Goal: Task Accomplishment & Management: Use online tool/utility

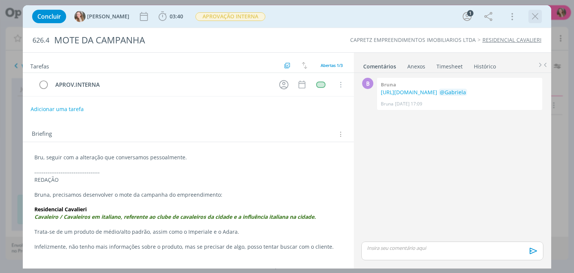
click at [536, 15] on icon "dialog" at bounding box center [534, 16] width 11 height 11
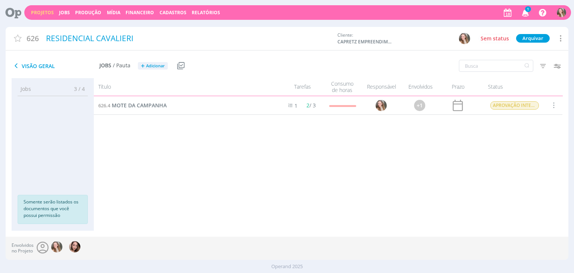
click at [36, 12] on link "Projetos" at bounding box center [42, 12] width 23 height 6
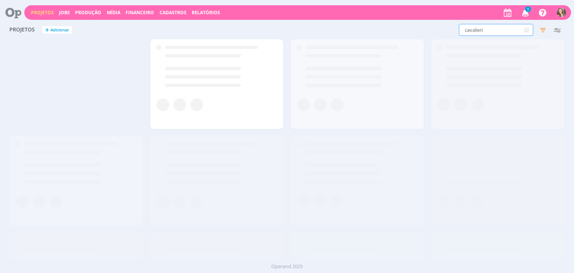
drag, startPoint x: 506, startPoint y: 27, endPoint x: 442, endPoint y: 37, distance: 65.3
click at [442, 37] on div "Projetos + Adicionar cavalieri Filtros Filtrar Limpar cavalieri Status Clientes…" at bounding box center [287, 30] width 562 height 19
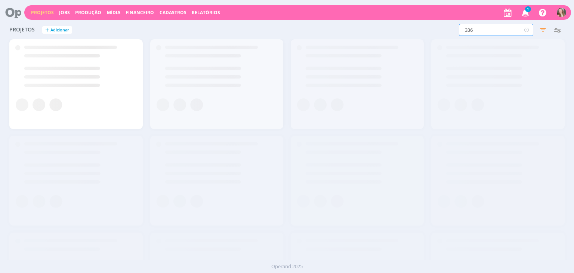
type input "336"
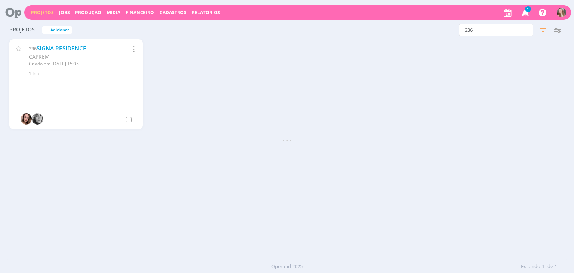
click at [56, 47] on link "SIGNA RESIDENCE" at bounding box center [62, 48] width 50 height 8
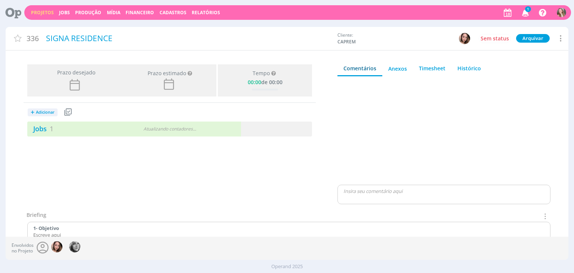
click at [528, 12] on span "1" at bounding box center [528, 9] width 6 height 6
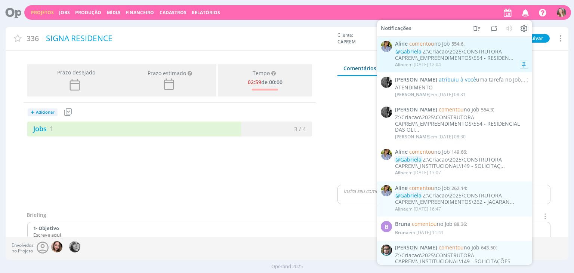
click at [468, 53] on div "@[PERSON_NAME]:\Criacao\2025\CONSTRUTORA CAPREM\_EMPREENDIMENTOS\554 - RESIDEN.…" at bounding box center [461, 55] width 133 height 13
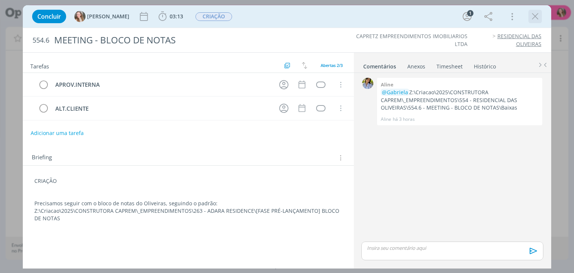
click at [536, 12] on icon "dialog" at bounding box center [534, 16] width 11 height 11
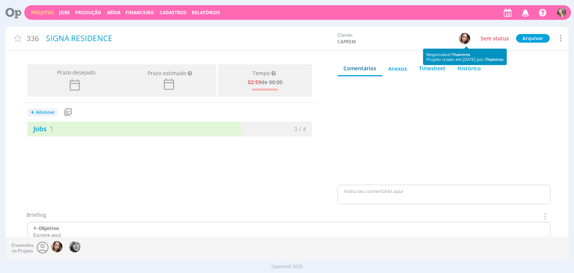
click at [466, 39] on img "button" at bounding box center [464, 38] width 11 height 11
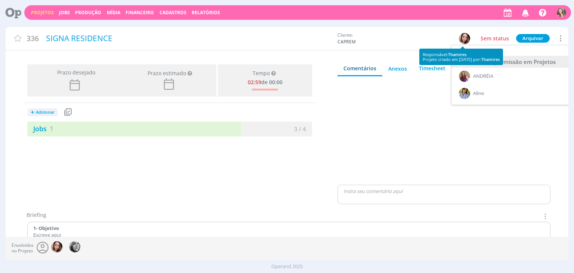
scroll to position [0, 3]
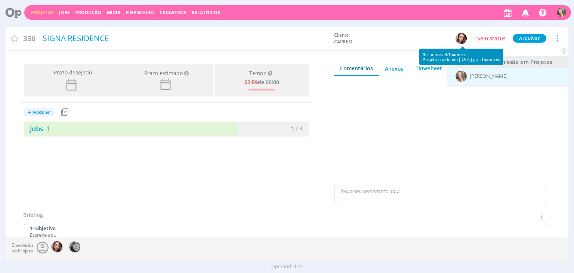
type input "gab"
click at [478, 77] on span "[PERSON_NAME]" at bounding box center [488, 76] width 38 height 6
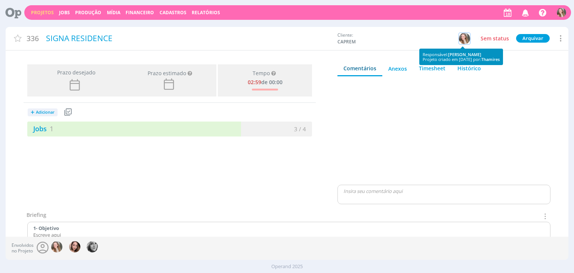
scroll to position [0, 0]
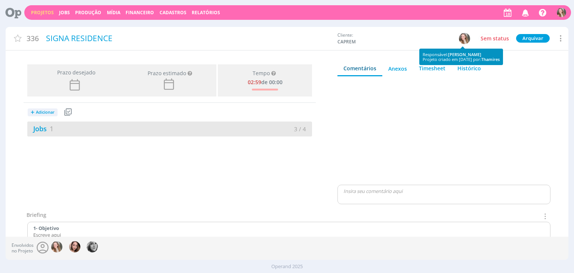
click at [145, 126] on div "Jobs 1" at bounding box center [98, 129] width 142 height 10
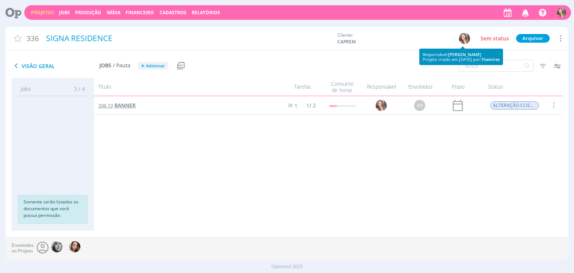
click at [125, 105] on span "BANNER" at bounding box center [124, 105] width 21 height 7
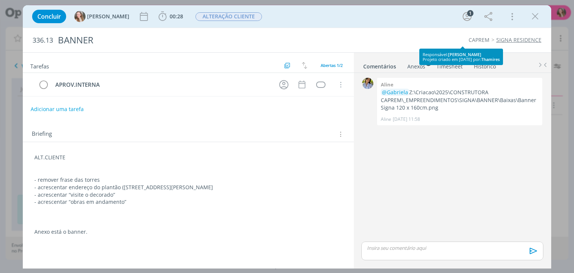
click at [31, 156] on div "ALT.CLIENTE - remover frase das torres - acrescentar endereço do plantão ([STRE…" at bounding box center [188, 194] width 319 height 87
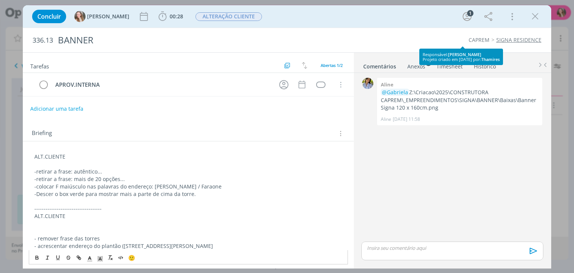
click at [57, 109] on button "Adicionar uma tarefa" at bounding box center [56, 108] width 53 height 13
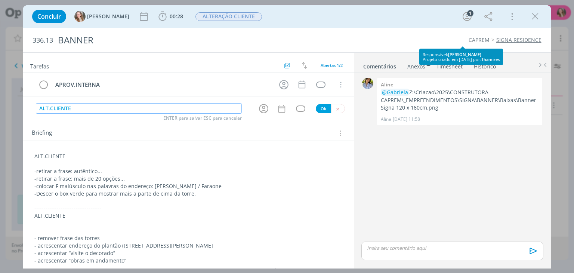
click at [261, 111] on icon "dialog" at bounding box center [264, 109] width 12 height 12
type input "ALT.CLIENTE"
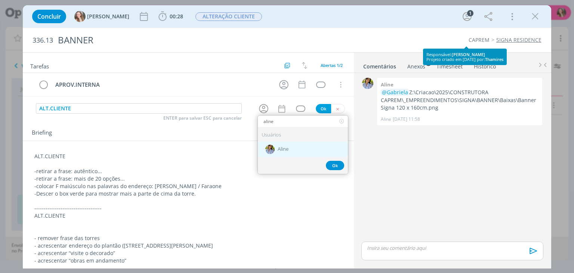
type input "aline"
click at [277, 146] on span "Aline" at bounding box center [282, 149] width 11 height 6
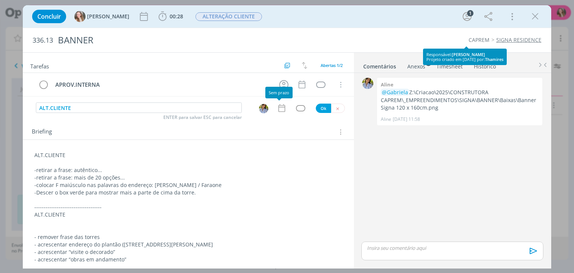
click at [278, 106] on icon "dialog" at bounding box center [281, 108] width 7 height 8
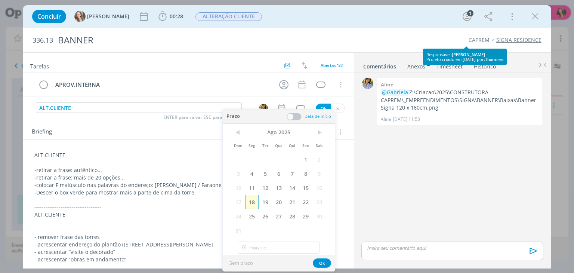
click at [250, 196] on span "18" at bounding box center [251, 202] width 13 height 14
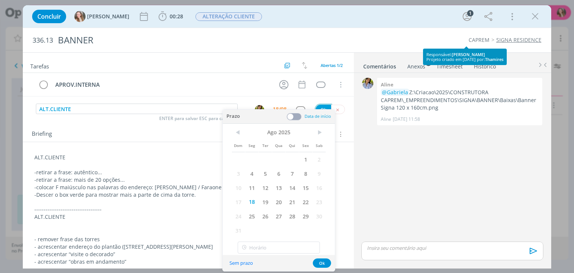
click at [319, 108] on button "Ok" at bounding box center [323, 109] width 15 height 9
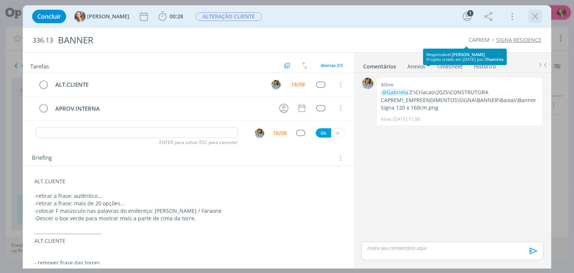
click at [534, 14] on icon "dialog" at bounding box center [534, 16] width 11 height 11
